Goal: Navigation & Orientation: Find specific page/section

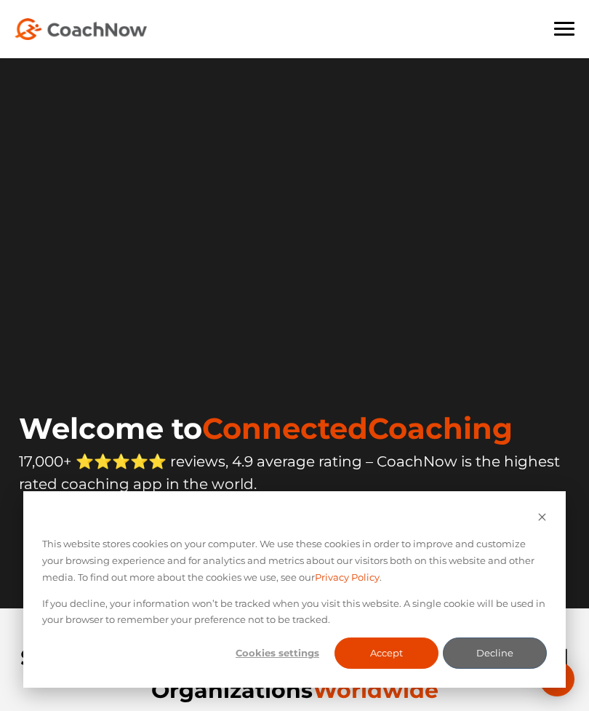
click at [557, 518] on div "This website stores cookies on your computer. We use these cookies in order to …" at bounding box center [294, 589] width 543 height 196
click at [545, 521] on icon "Dismiss cookie banner" at bounding box center [542, 516] width 9 height 9
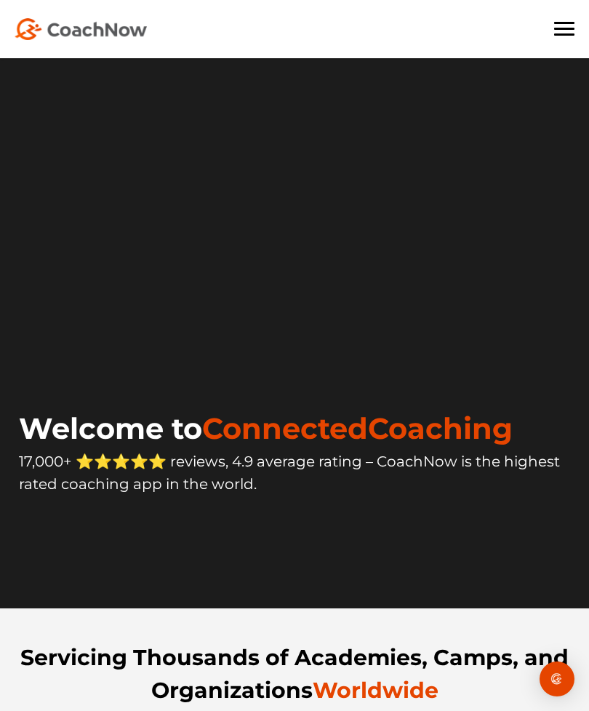
click at [569, 44] on div "For Coaches For Athletes Pricing Book Demo Blog Sign In CREATE FREE ACCOUNT CRE…" at bounding box center [294, 29] width 589 height 58
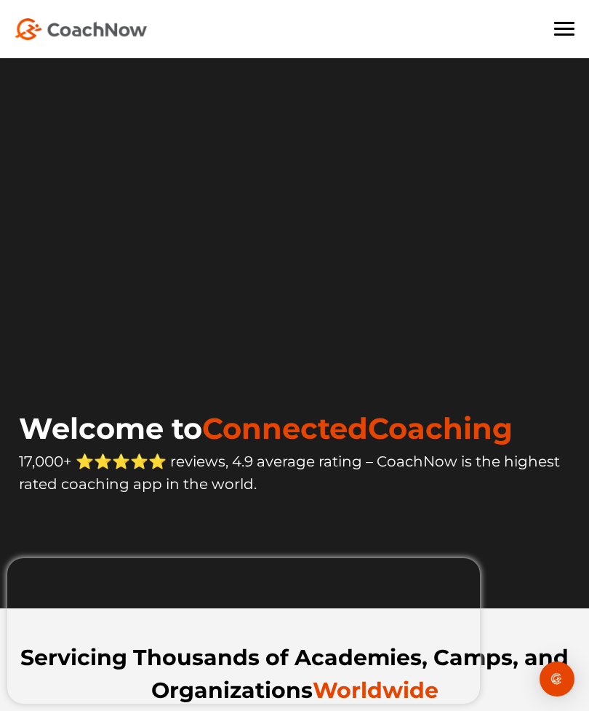
click at [569, 33] on span at bounding box center [564, 34] width 20 height 2
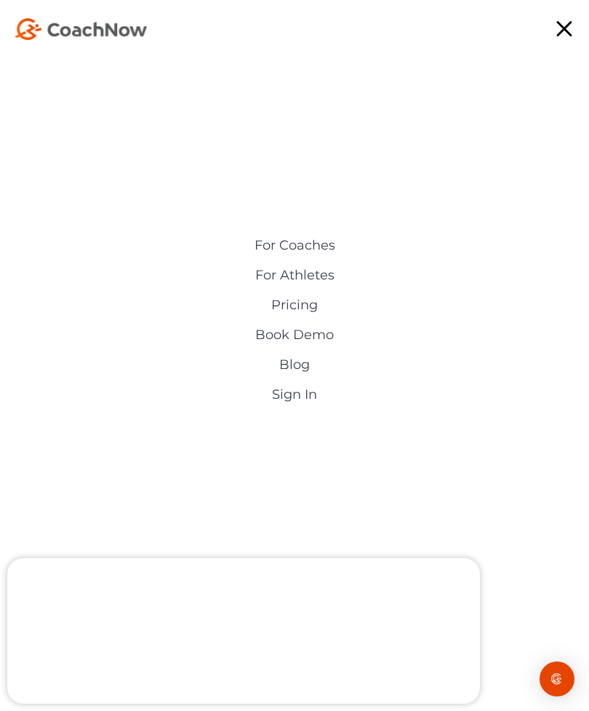
click at [311, 400] on link "Sign In" at bounding box center [294, 394] width 335 height 15
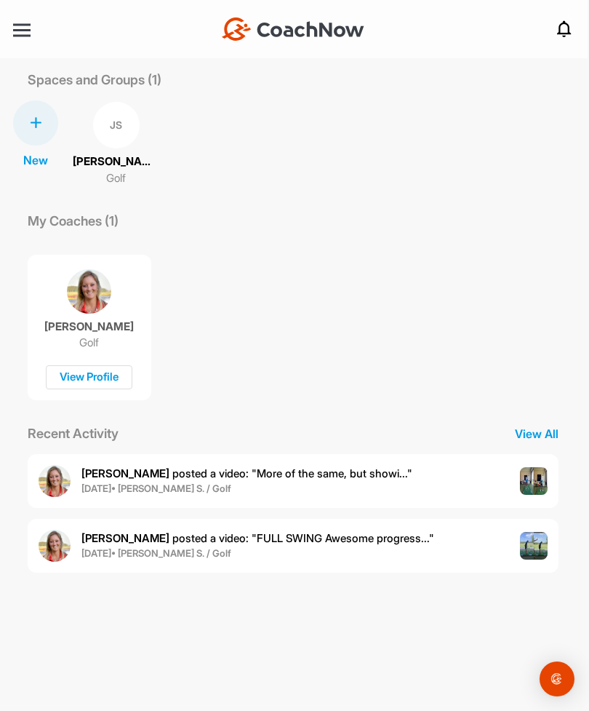
click at [239, 491] on span "[DATE] • [PERSON_NAME] S. / Golf" at bounding box center [246, 488] width 331 height 15
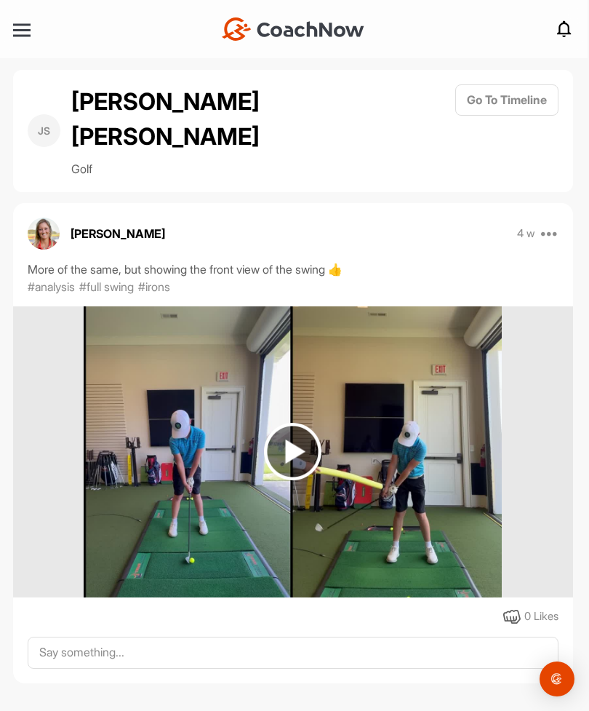
click at [303, 428] on img at bounding box center [292, 451] width 57 height 57
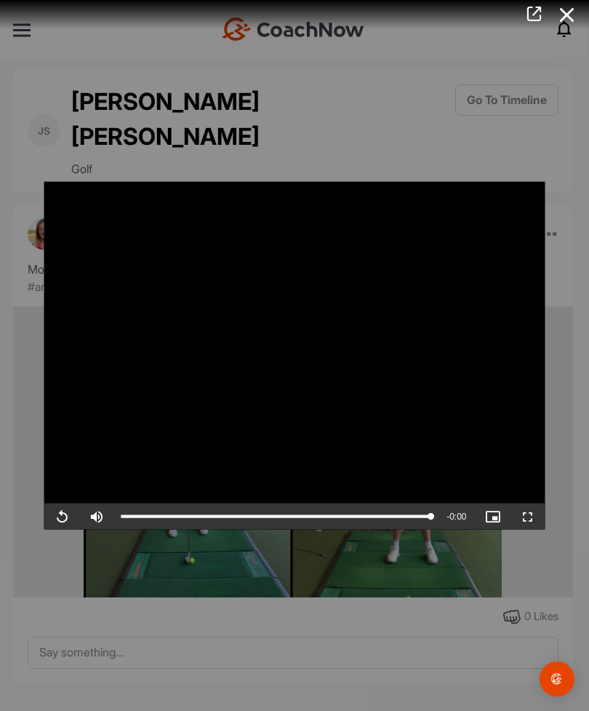
click at [578, 25] on icon at bounding box center [567, 14] width 33 height 27
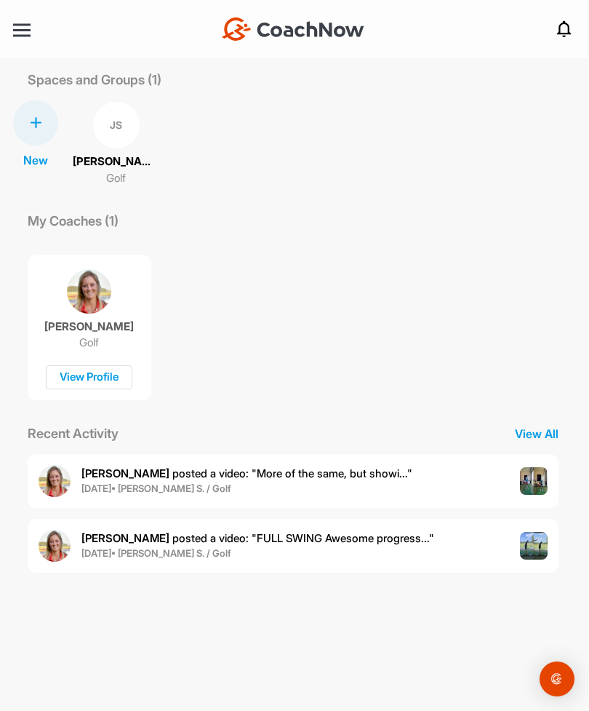
click at [383, 550] on span "[DATE] • [PERSON_NAME] S. / Golf" at bounding box center [257, 553] width 353 height 15
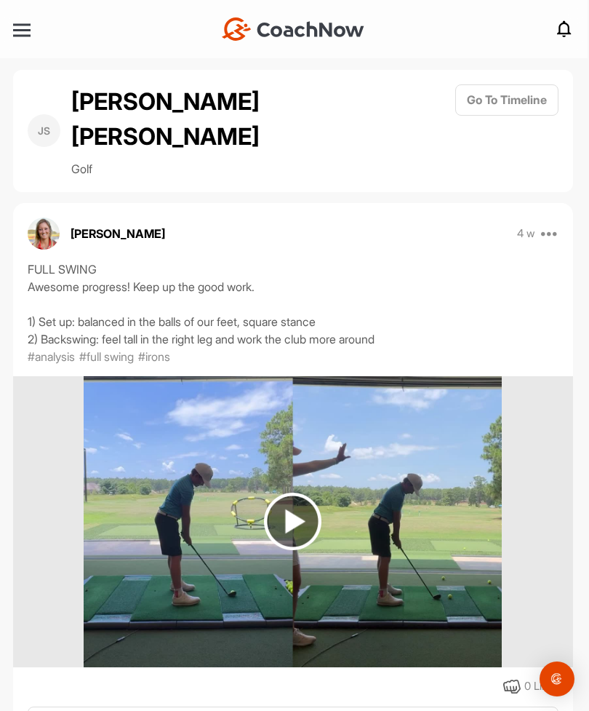
click at [311, 492] on img at bounding box center [292, 520] width 57 height 57
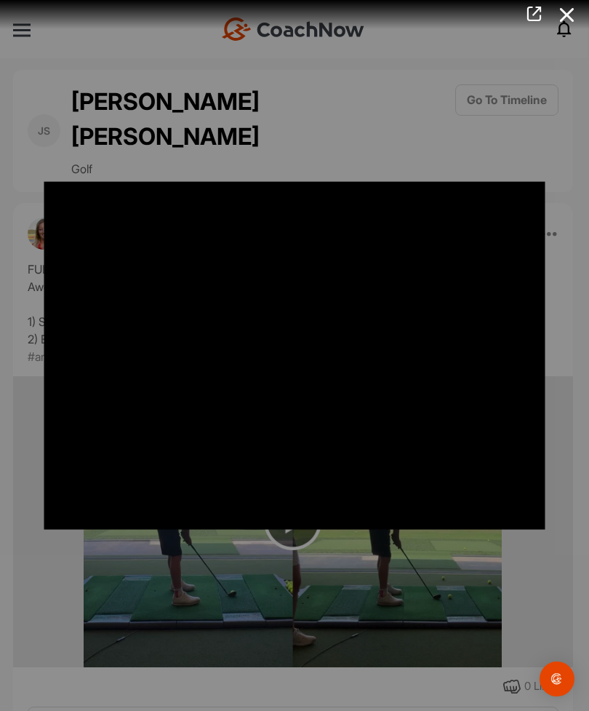
click at [578, 18] on icon at bounding box center [567, 14] width 33 height 27
